Goal: Check status

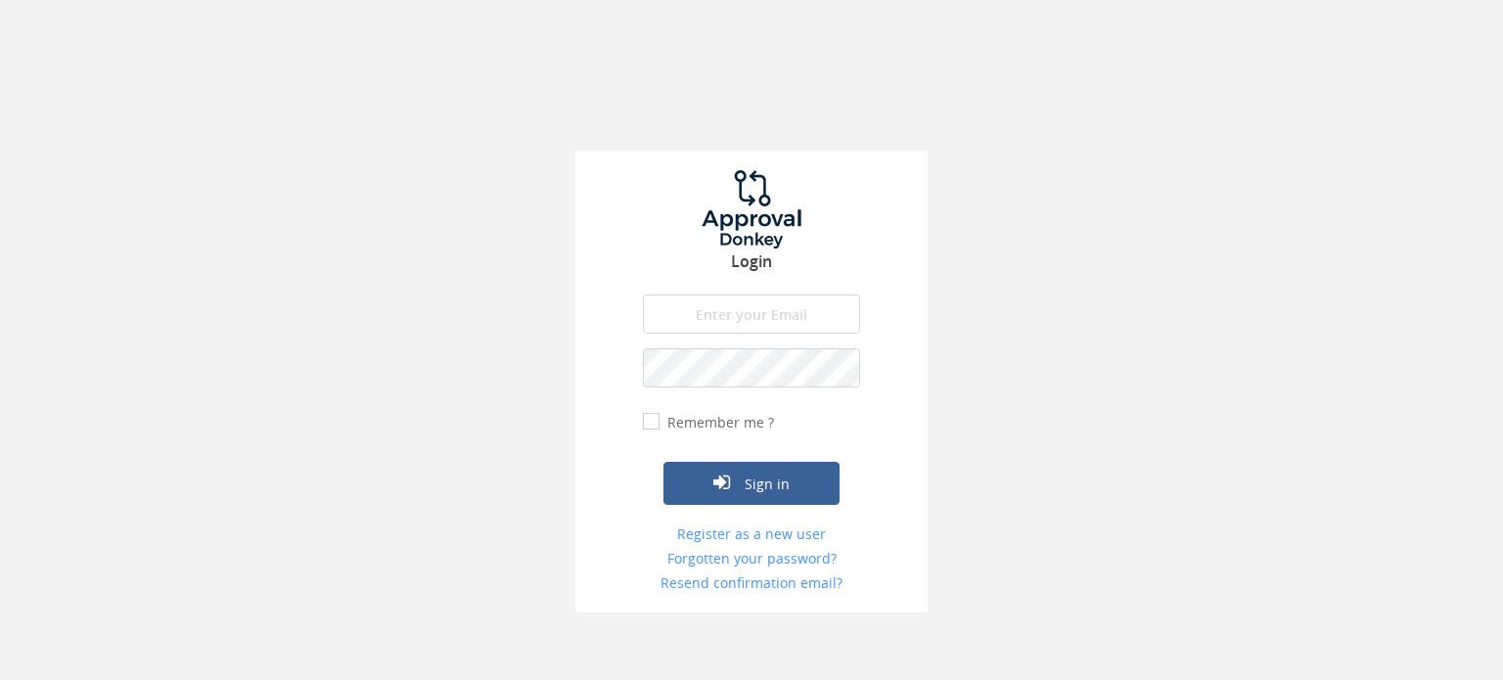
click at [734, 306] on input "email" at bounding box center [751, 314] width 217 height 39
type input "[PERSON_NAME][EMAIL_ADDRESS][PERSON_NAME][DOMAIN_NAME]"
click at [664, 462] on button "Sign in" at bounding box center [752, 483] width 176 height 43
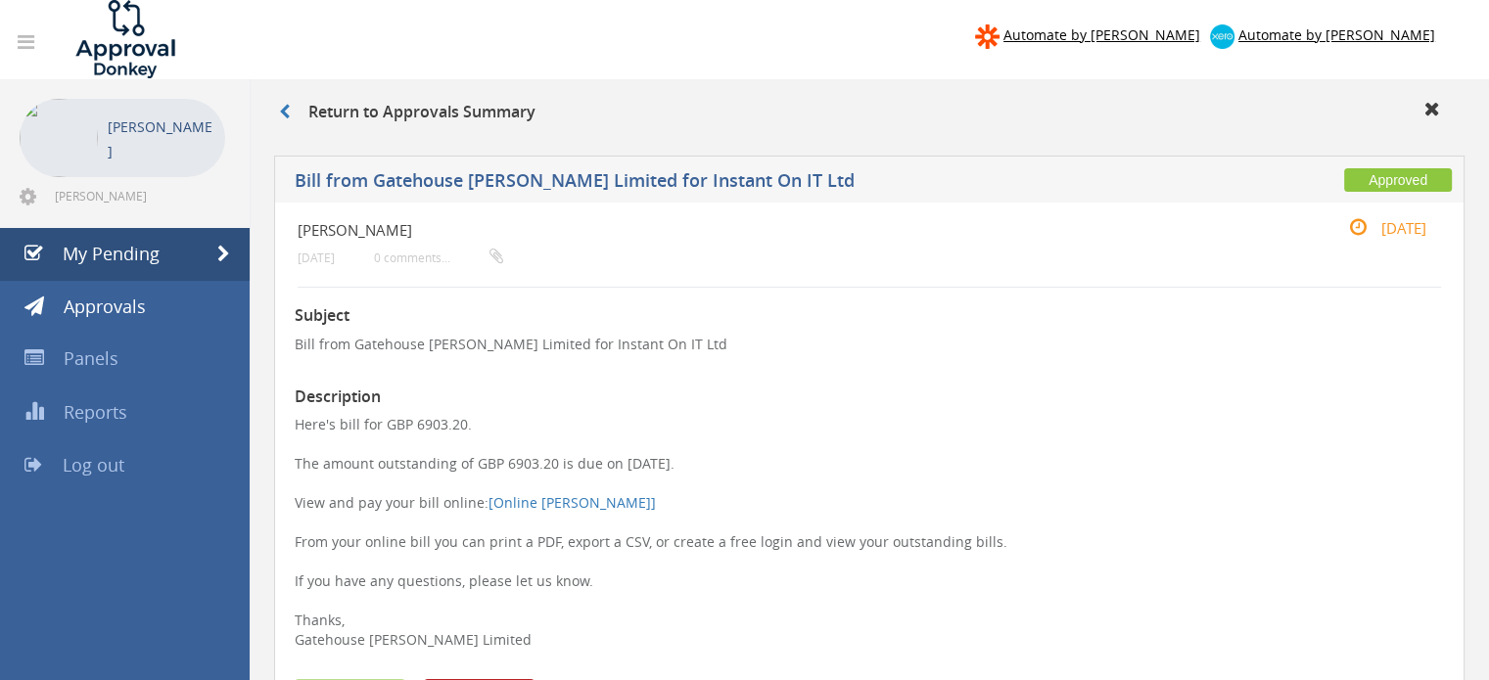
scroll to position [27, 0]
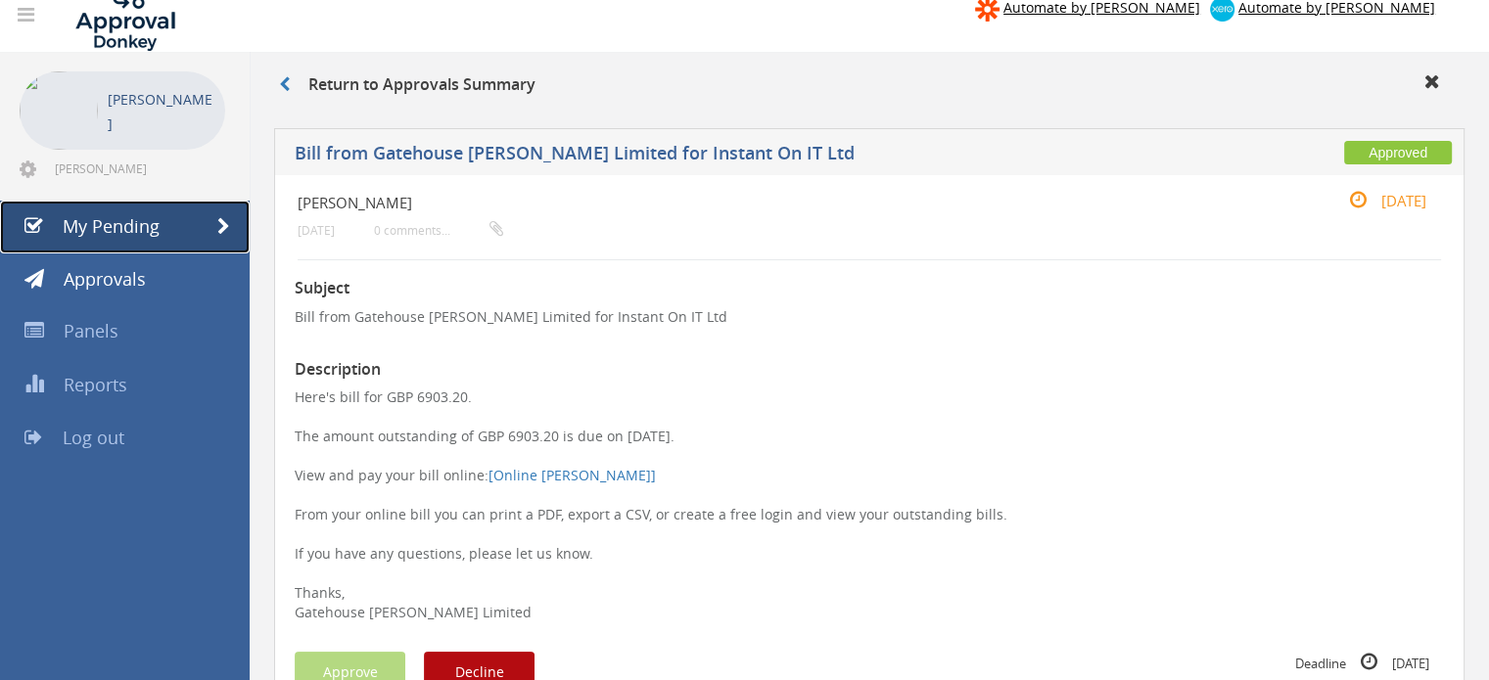
click at [207, 222] on link "My Pending" at bounding box center [125, 227] width 250 height 53
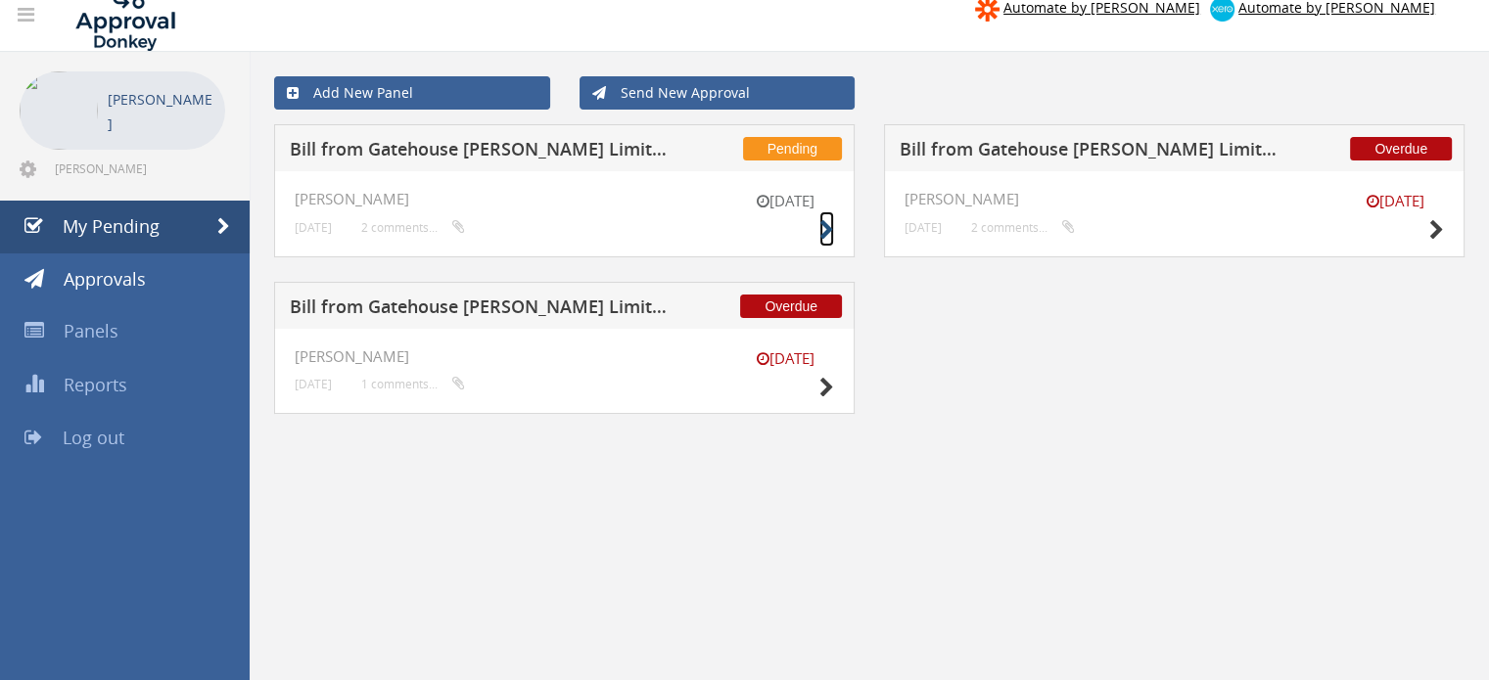
click at [822, 226] on icon at bounding box center [826, 230] width 15 height 21
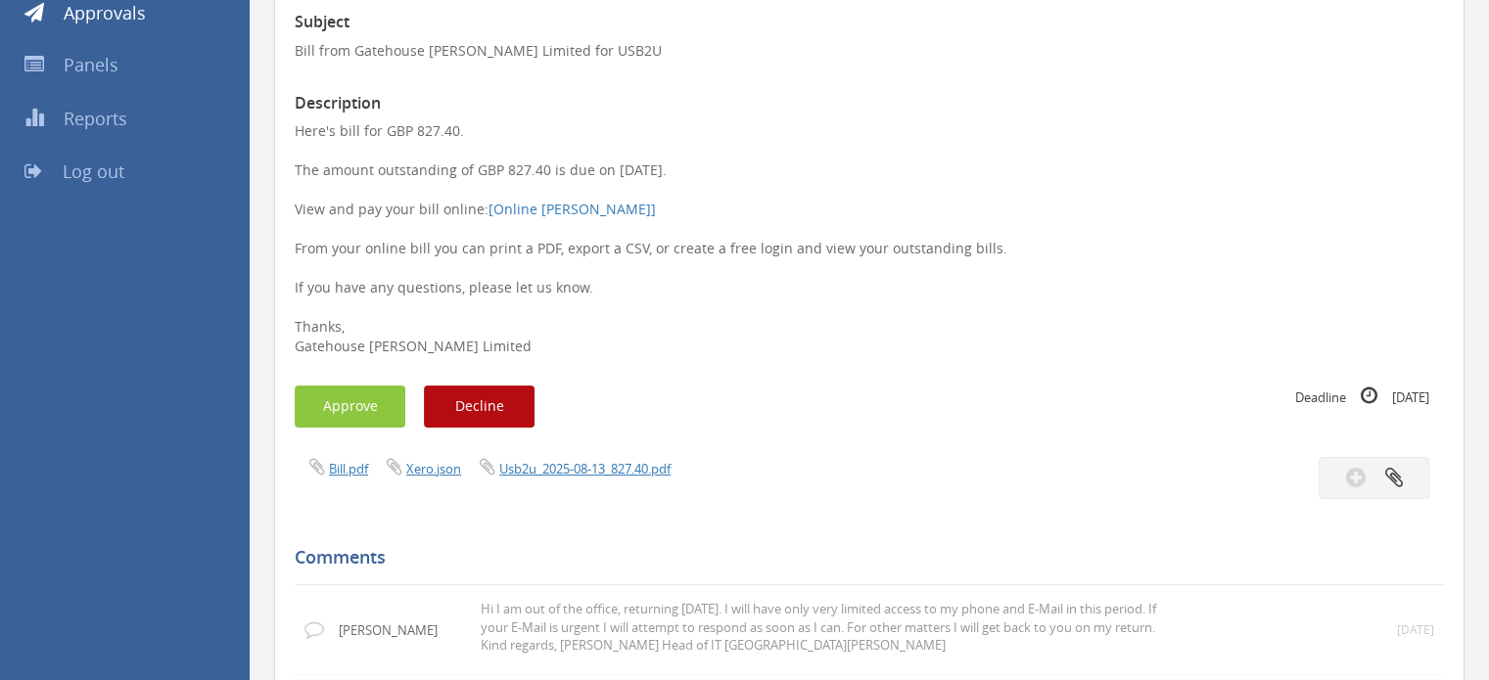
scroll to position [296, 0]
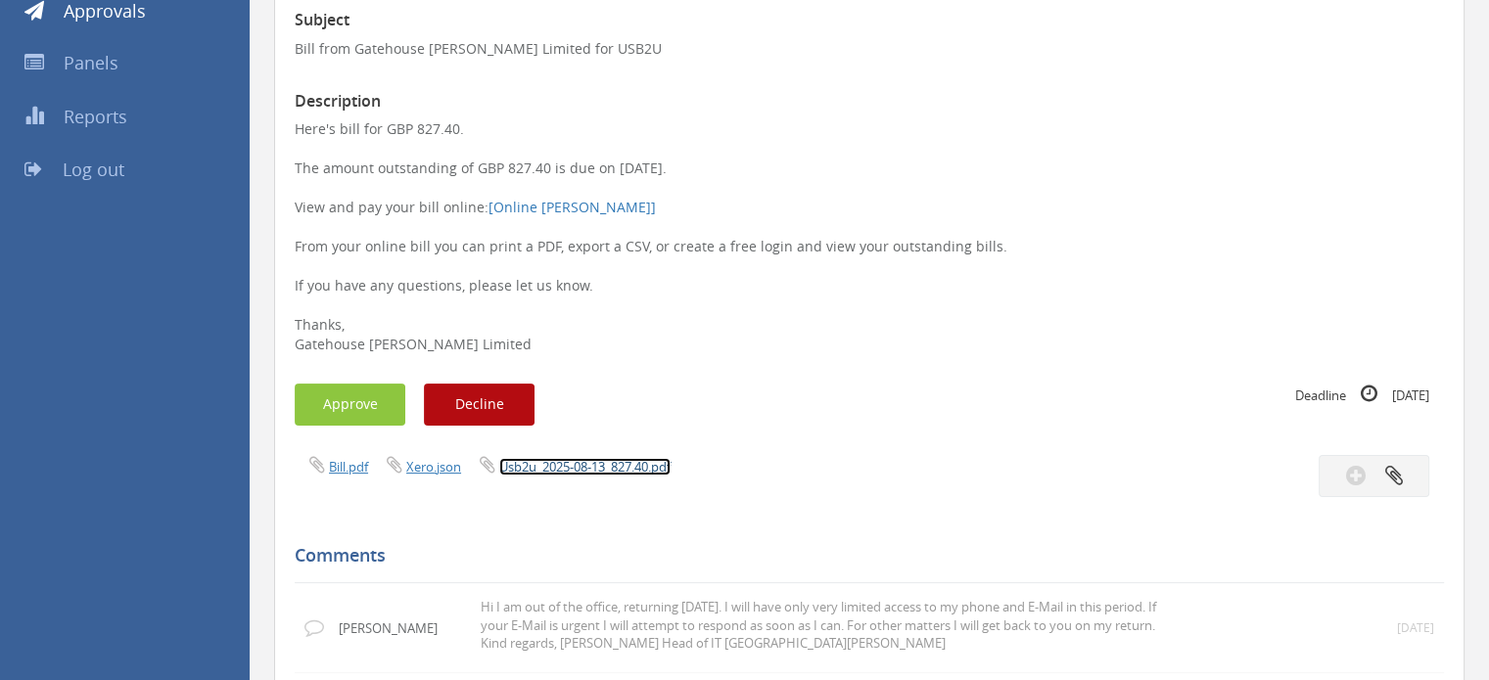
click at [631, 459] on link "Usb2u_2025-08-13_827.40.pdf" at bounding box center [584, 467] width 171 height 18
